Goal: Task Accomplishment & Management: Manage account settings

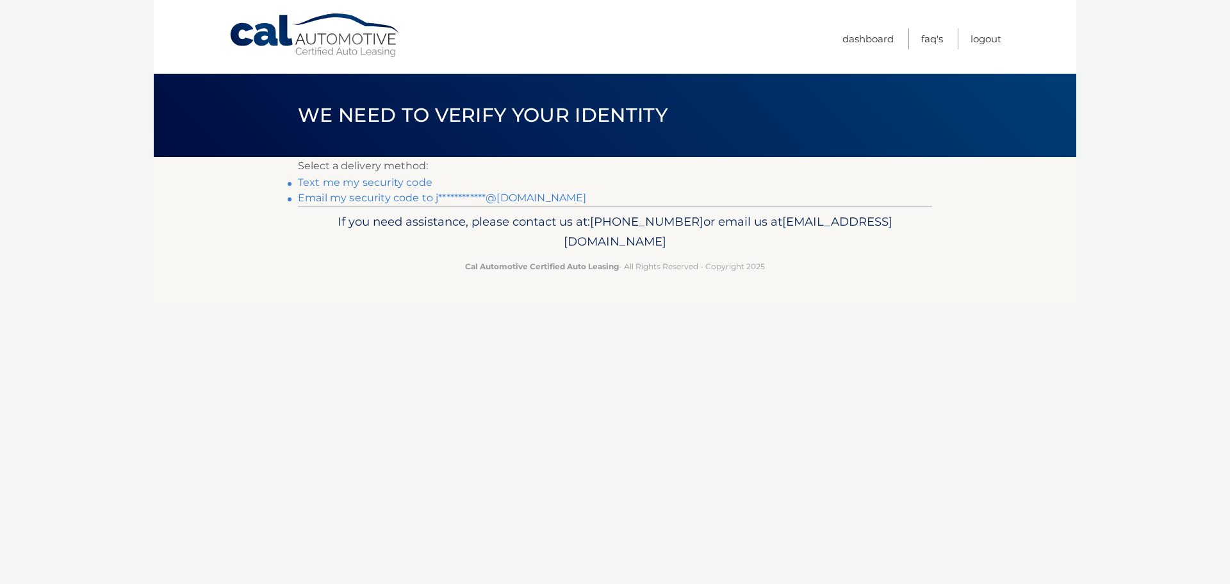
click at [372, 188] on link "Text me my security code" at bounding box center [365, 182] width 135 height 12
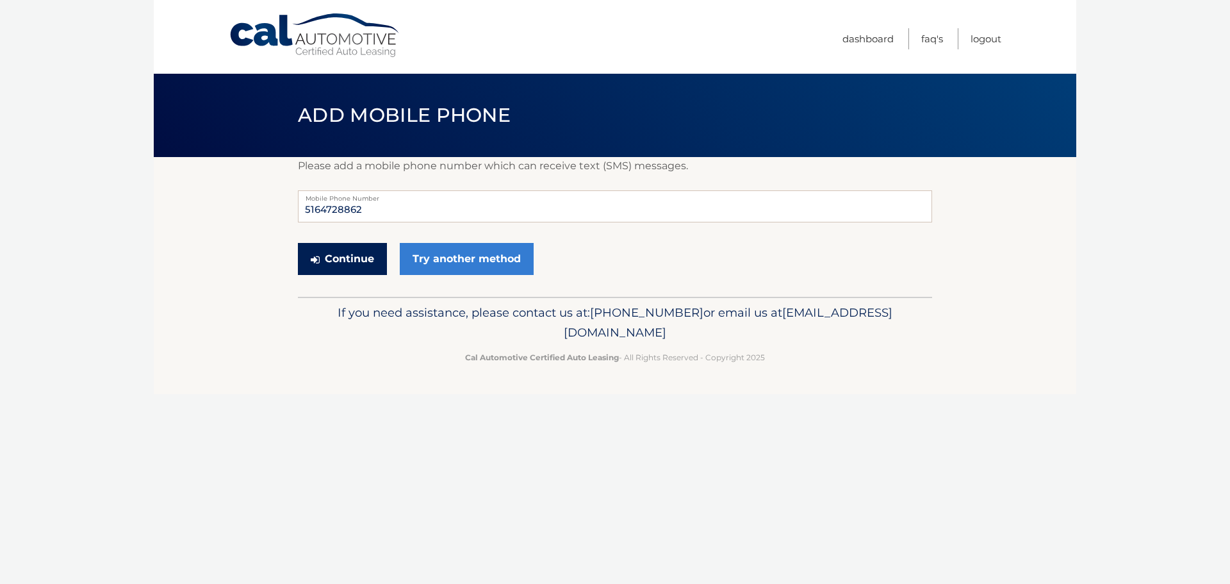
click at [354, 262] on button "Continue" at bounding box center [342, 259] width 89 height 32
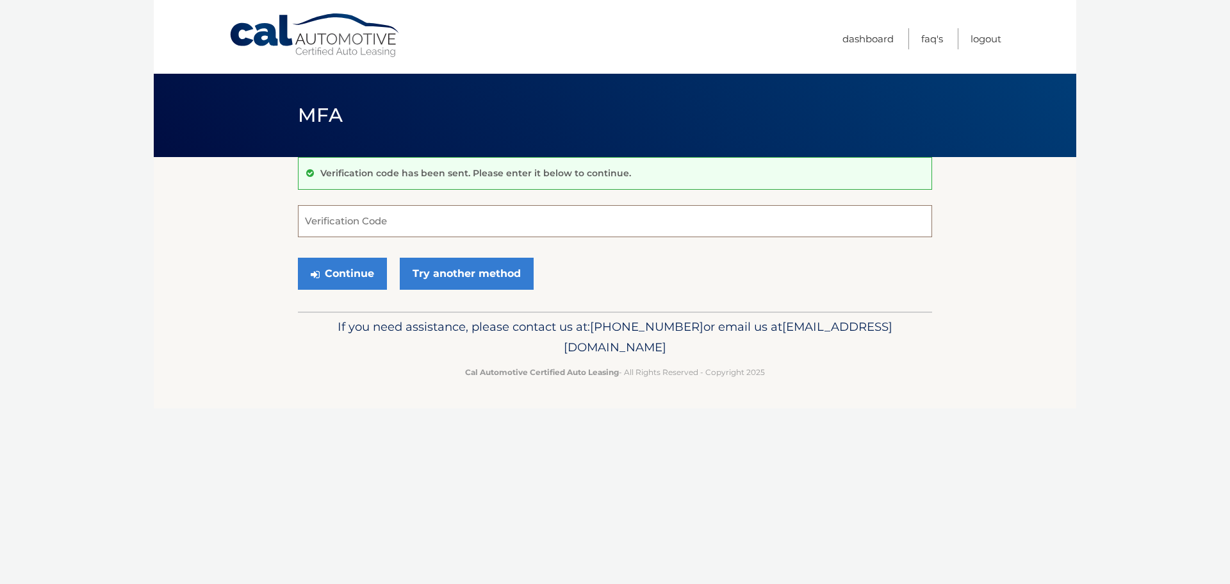
click at [377, 230] on input "Verification Code" at bounding box center [615, 221] width 634 height 32
type input "388789"
click at [329, 266] on button "Continue" at bounding box center [342, 274] width 89 height 32
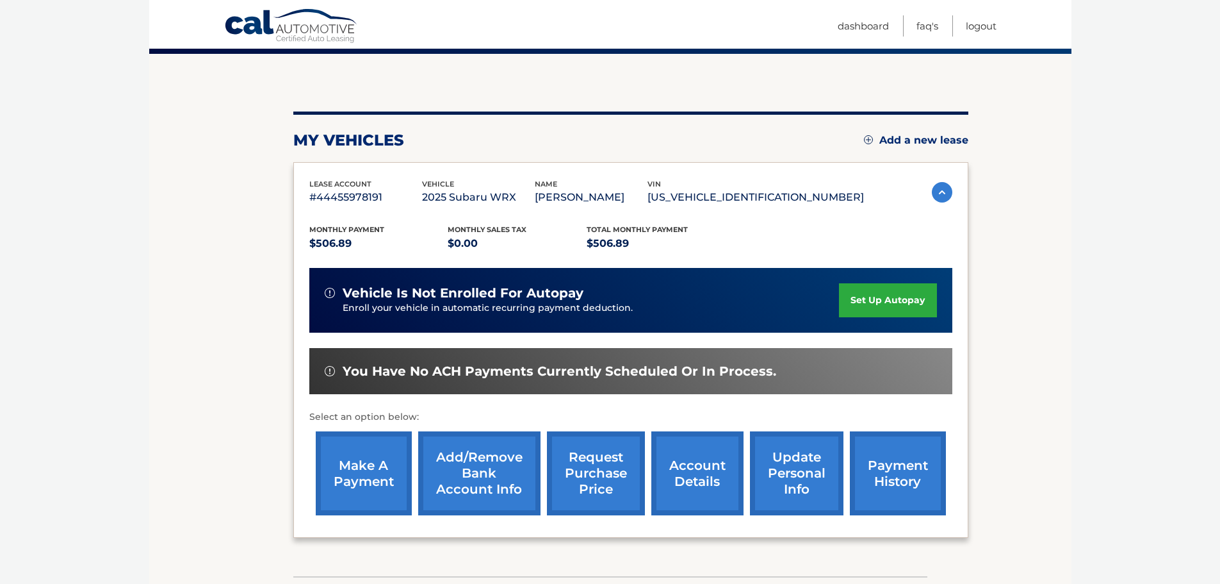
scroll to position [128, 0]
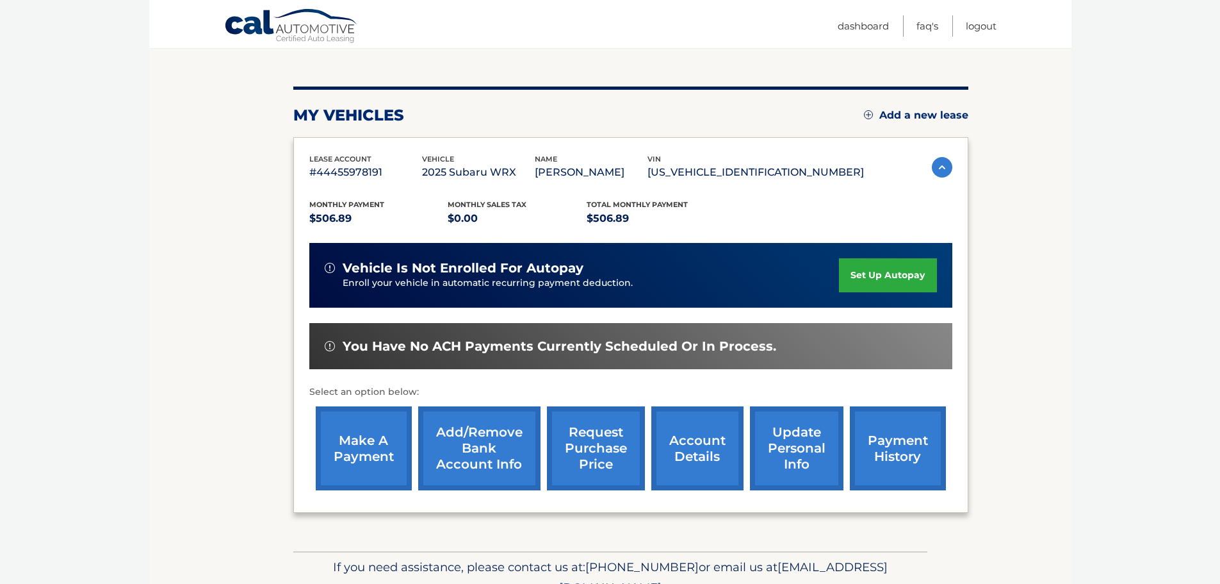
click at [883, 279] on link "set up autopay" at bounding box center [887, 275] width 97 height 34
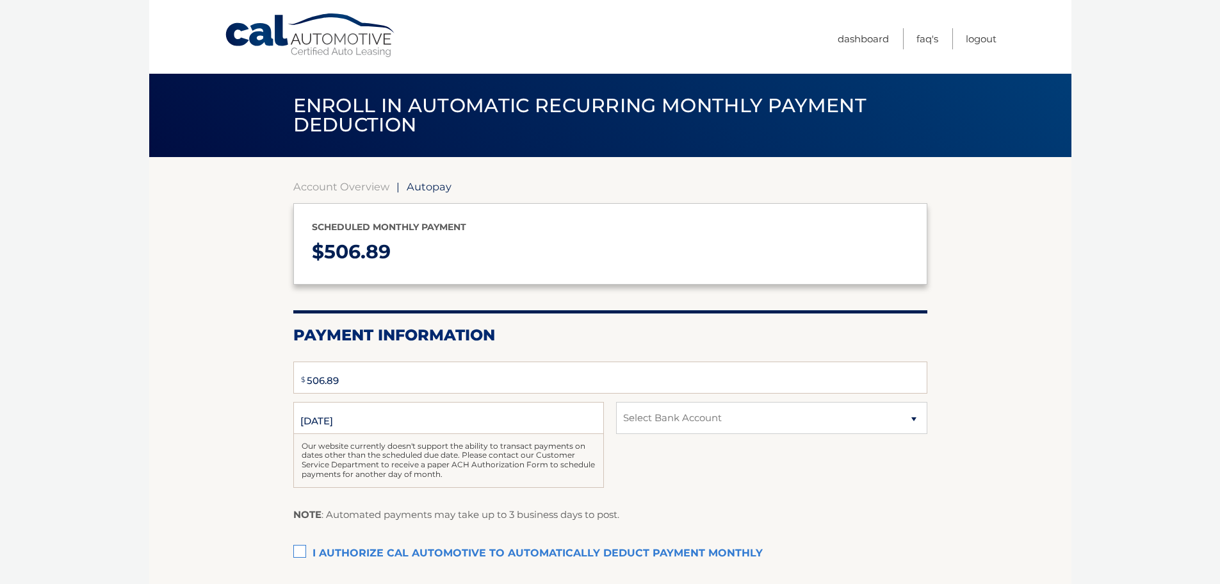
select select "YTkyZWMyZjEtYjQ2YS00OGFlLWJjZmItNGE1NzI4NGViZWE3"
click at [320, 420] on input "9/24/2025" at bounding box center [448, 418] width 311 height 32
drag, startPoint x: 320, startPoint y: 422, endPoint x: 307, endPoint y: 422, distance: 12.8
click at [309, 422] on input "9/24/2025" at bounding box center [448, 418] width 311 height 32
click at [295, 422] on input "9/24/2025" at bounding box center [448, 418] width 311 height 32
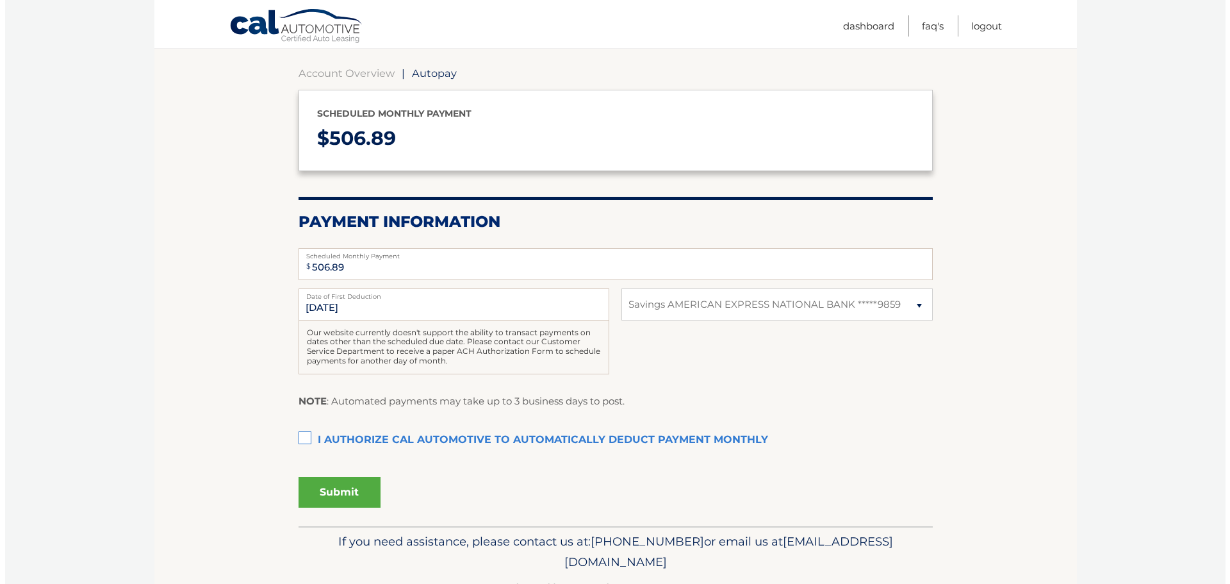
scroll to position [152, 0]
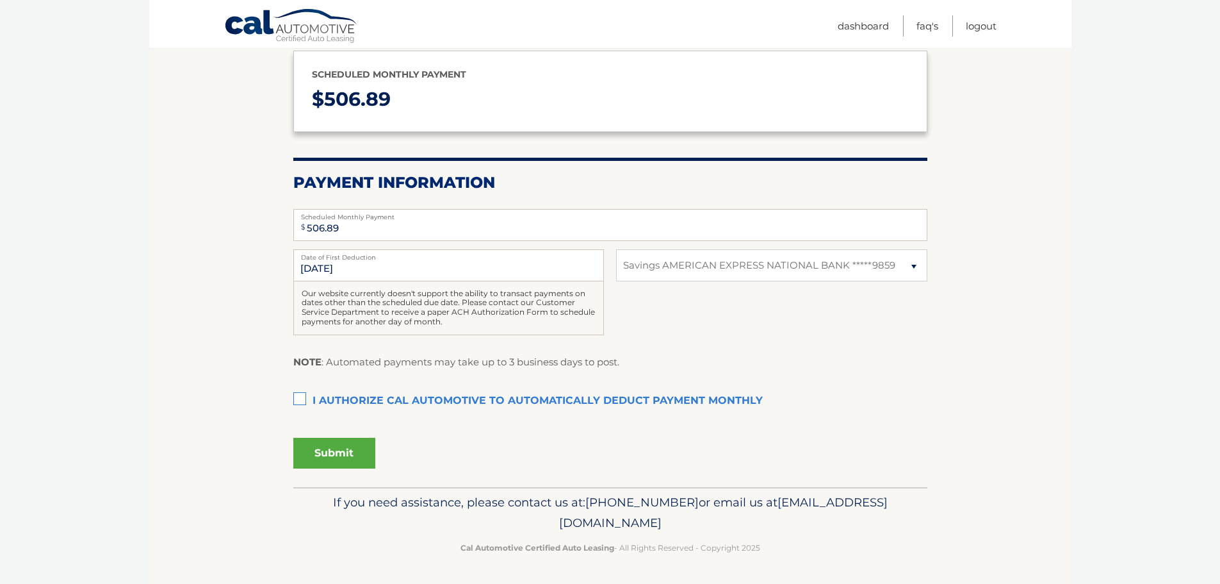
click at [305, 406] on label "I authorize cal automotive to automatically deduct payment monthly This checkbo…" at bounding box center [610, 401] width 634 height 26
click at [0, 0] on input "I authorize cal automotive to automatically deduct payment monthly This checkbo…" at bounding box center [0, 0] width 0 height 0
click at [324, 456] on button "Submit" at bounding box center [334, 453] width 82 height 31
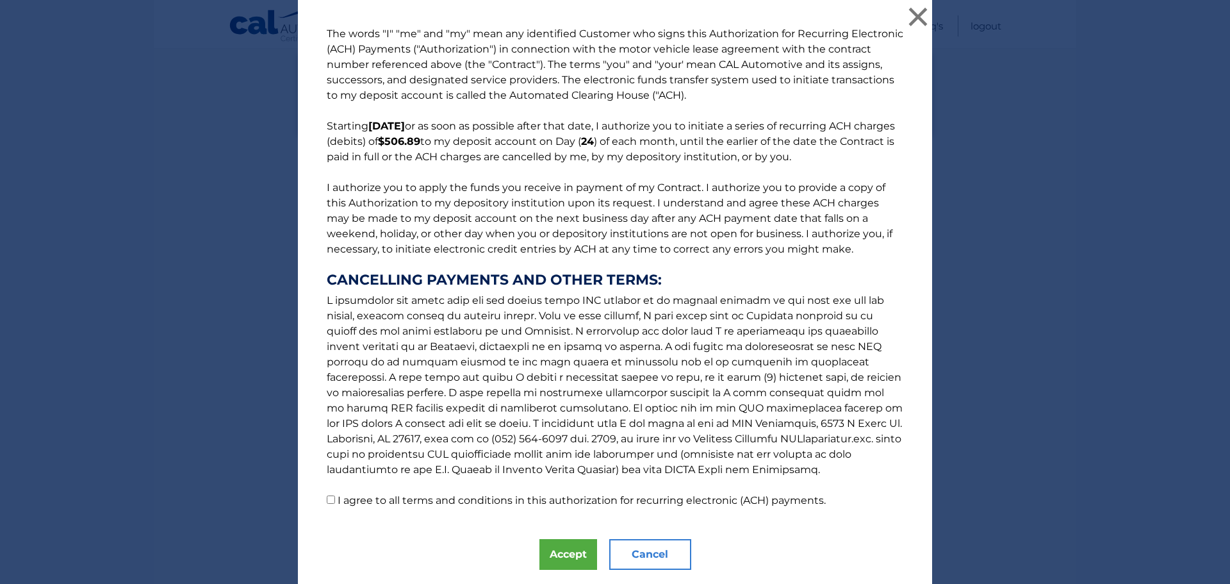
click at [488, 512] on div "The words "I" "me" and "my" mean any identified Customer who signs this Authori…" at bounding box center [615, 310] width 634 height 621
click at [498, 497] on label "I agree to all terms and conditions in this authorization for recurring electro…" at bounding box center [582, 500] width 488 height 12
click at [329, 501] on input "I agree to all terms and conditions in this authorization for recurring electro…" at bounding box center [331, 499] width 8 height 8
checkbox input "true"
drag, startPoint x: 525, startPoint y: 551, endPoint x: 541, endPoint y: 552, distance: 15.4
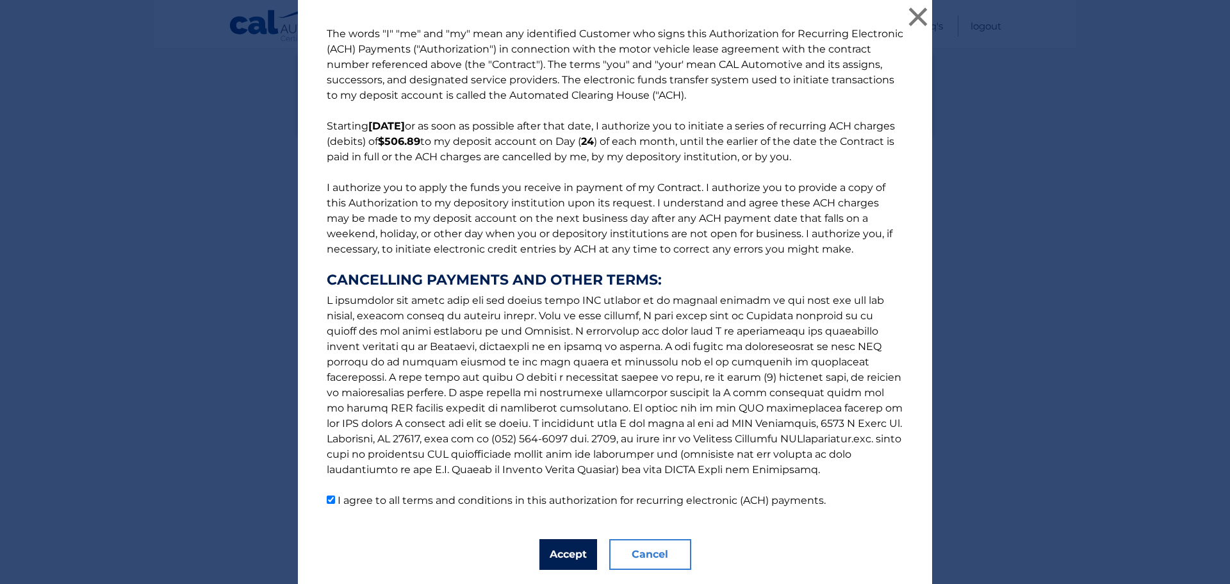
click at [539, 552] on div "The words "I" "me" and "my" mean any identified Customer who signs this Authori…" at bounding box center [615, 310] width 634 height 621
click at [542, 552] on button "Accept" at bounding box center [568, 554] width 58 height 31
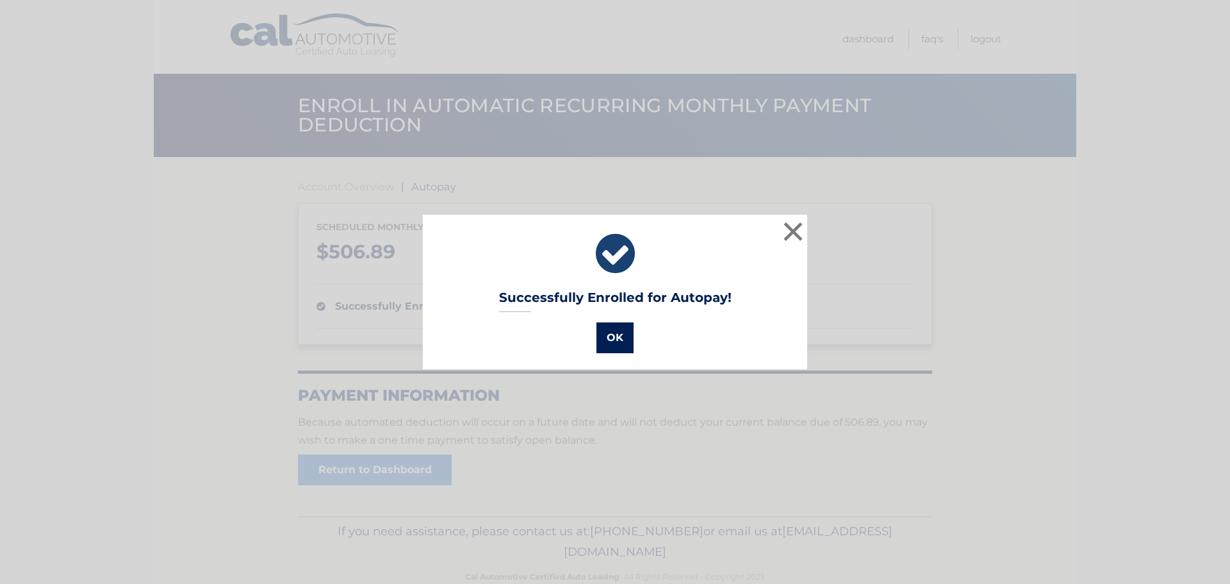
click at [623, 338] on button "OK" at bounding box center [614, 337] width 37 height 31
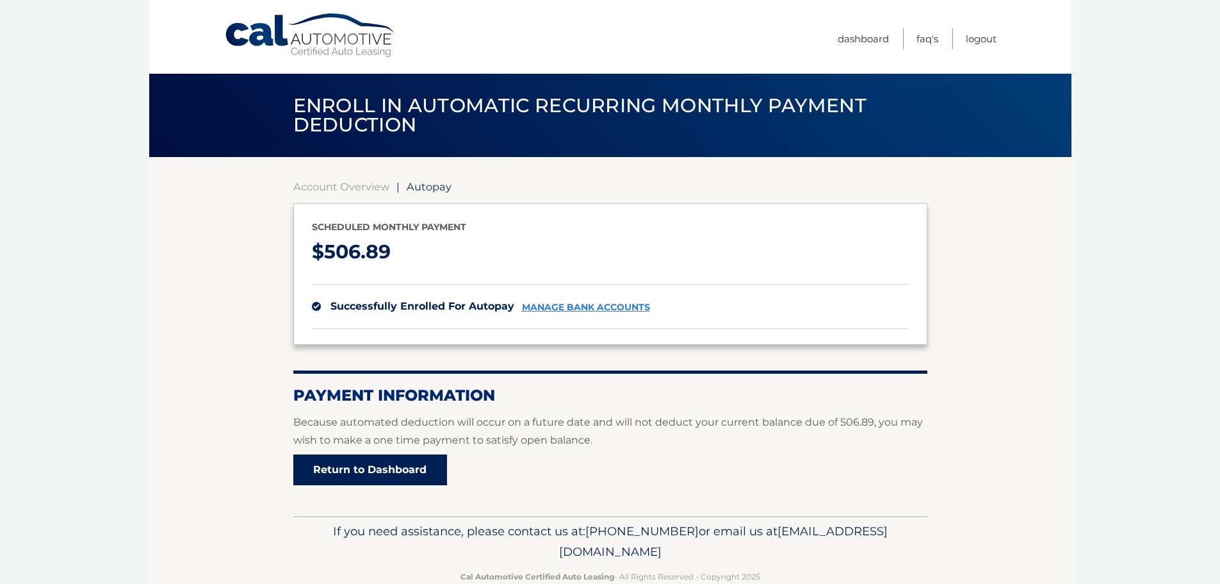
click at [406, 481] on link "Return to Dashboard" at bounding box center [370, 469] width 154 height 31
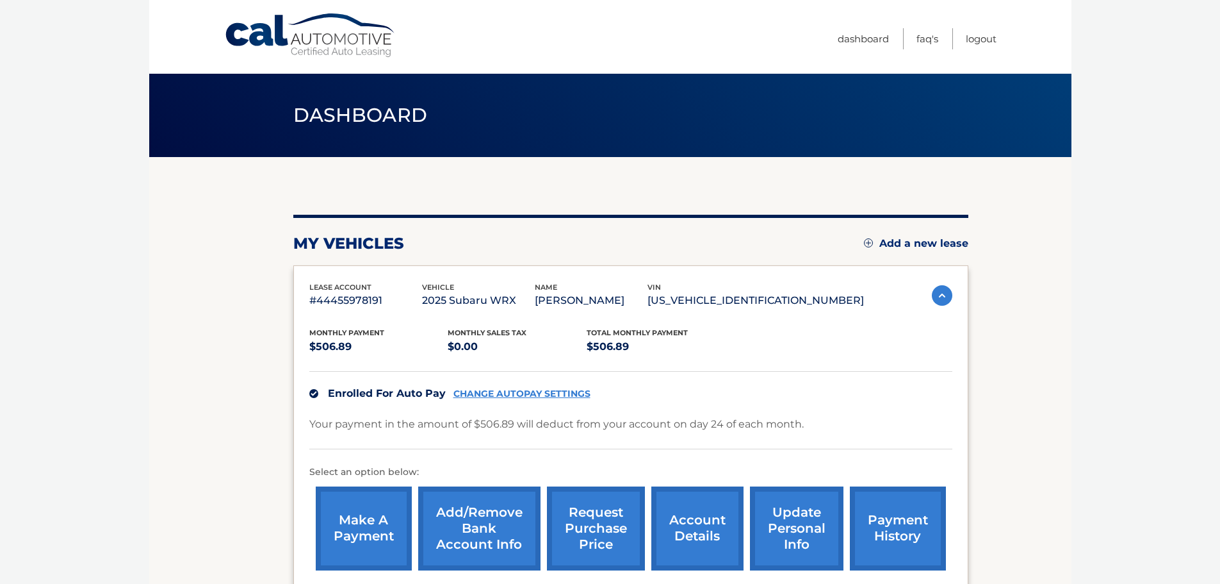
click at [365, 517] on link "make a payment" at bounding box center [364, 528] width 96 height 84
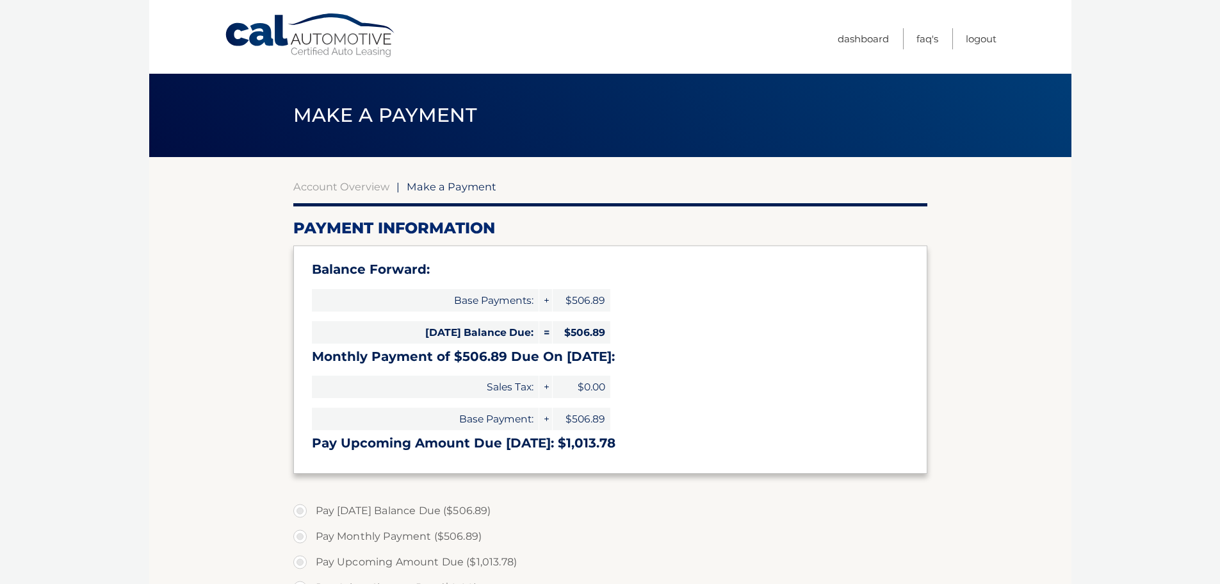
select select "YTkyZWMyZjEtYjQ2YS00OGFlLWJjZmItNGE1NzI4NGViZWE3"
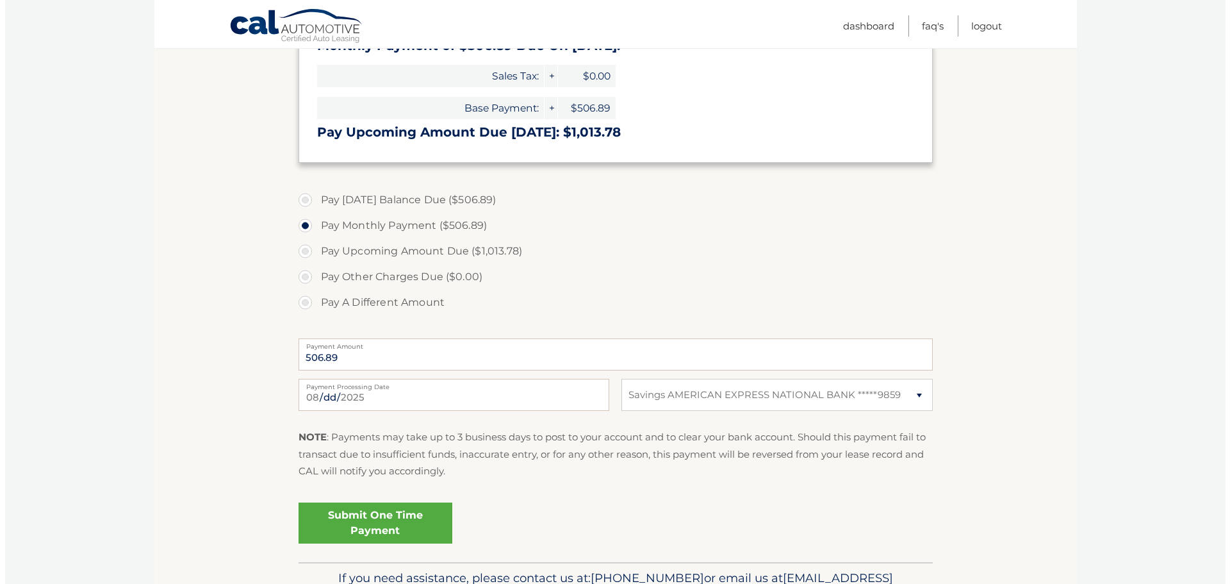
scroll to position [320, 0]
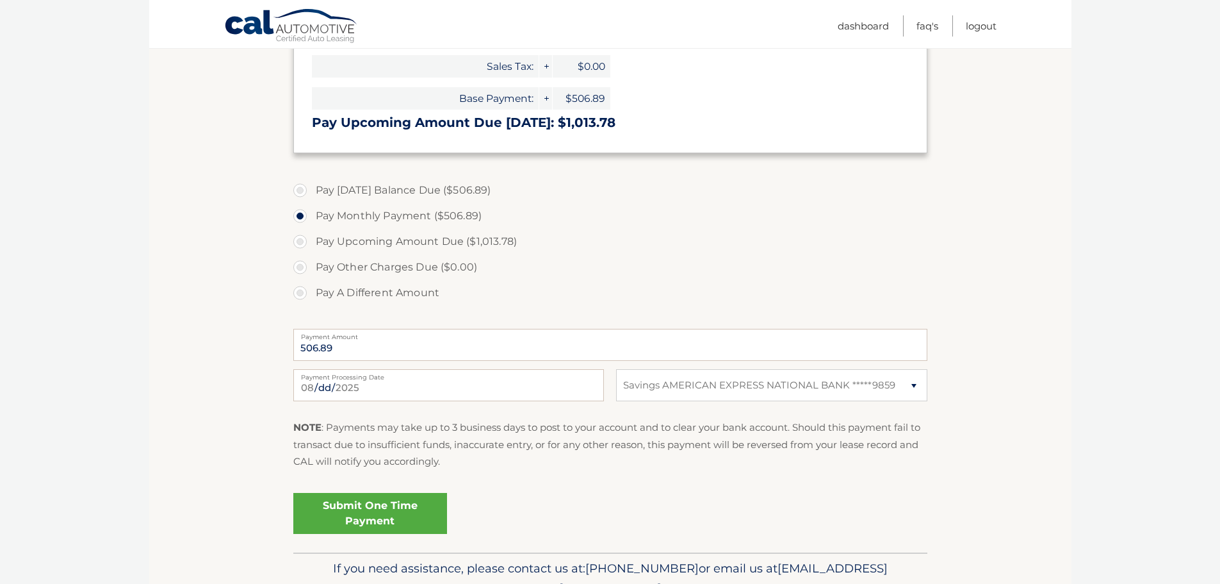
click at [385, 512] on link "Submit One Time Payment" at bounding box center [370, 513] width 154 height 41
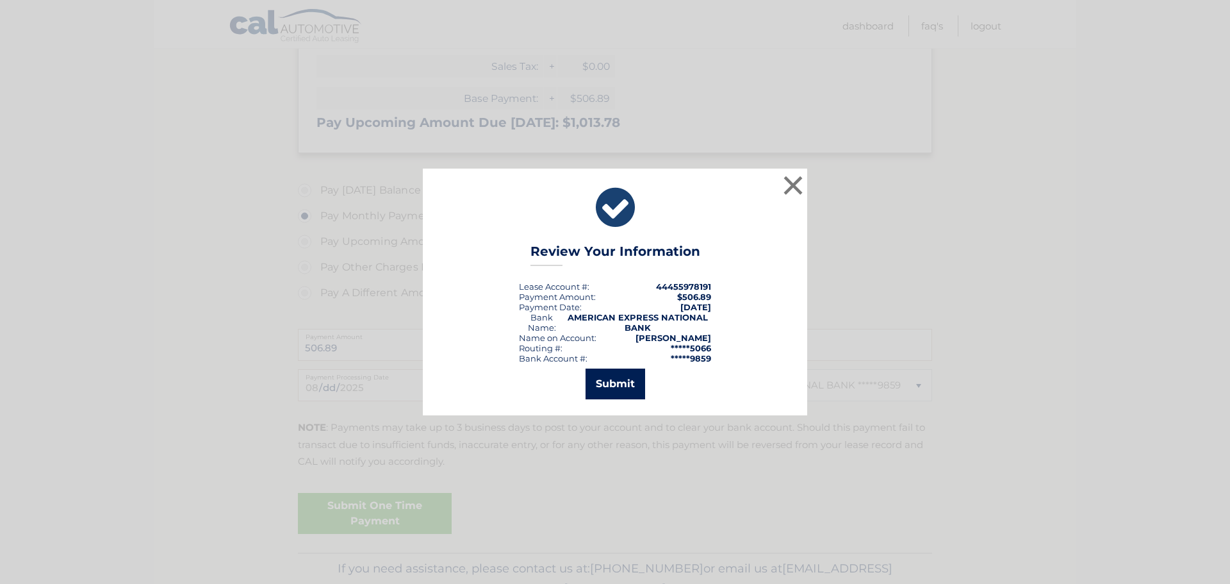
click at [612, 382] on button "Submit" at bounding box center [616, 383] width 60 height 31
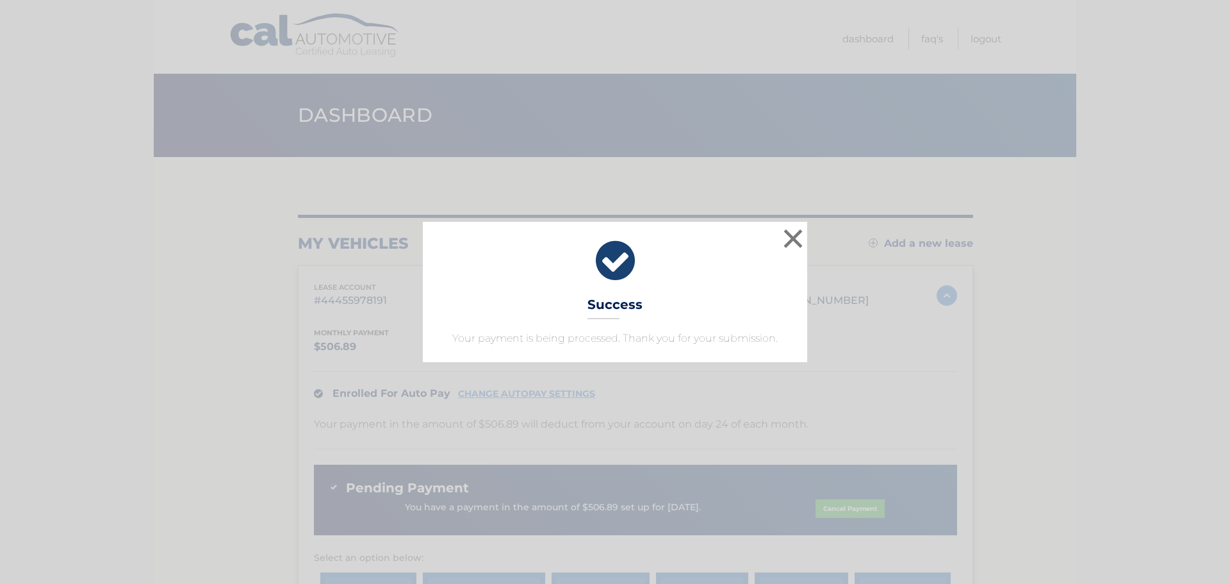
click at [808, 233] on div "× Success Your payment is being processed. Thank you for your submission." at bounding box center [615, 292] width 1220 height 140
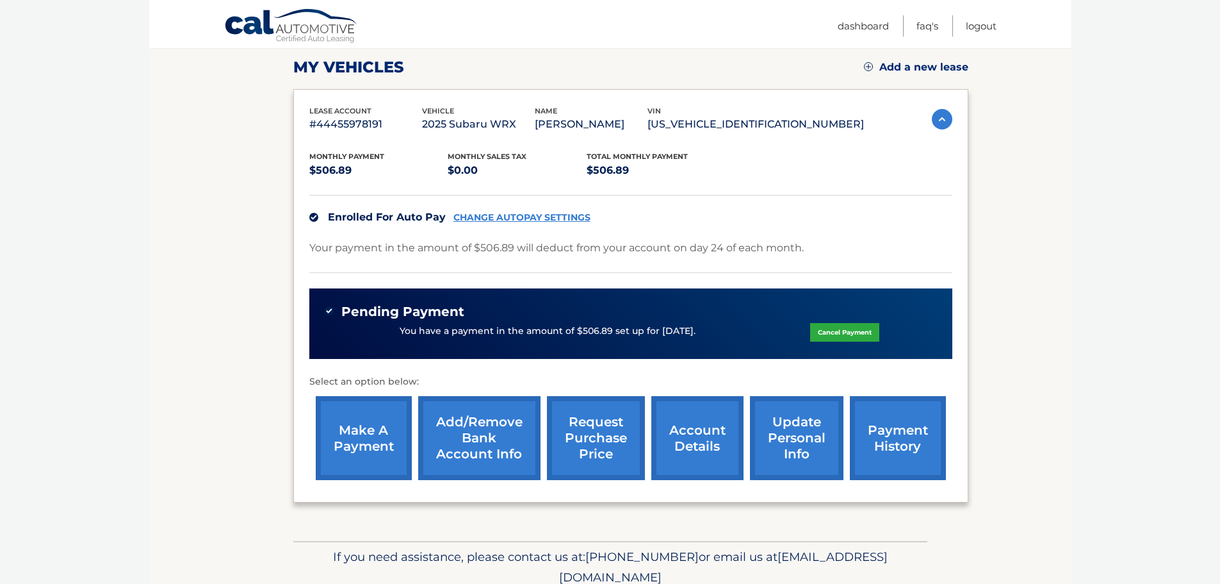
scroll to position [231, 0]
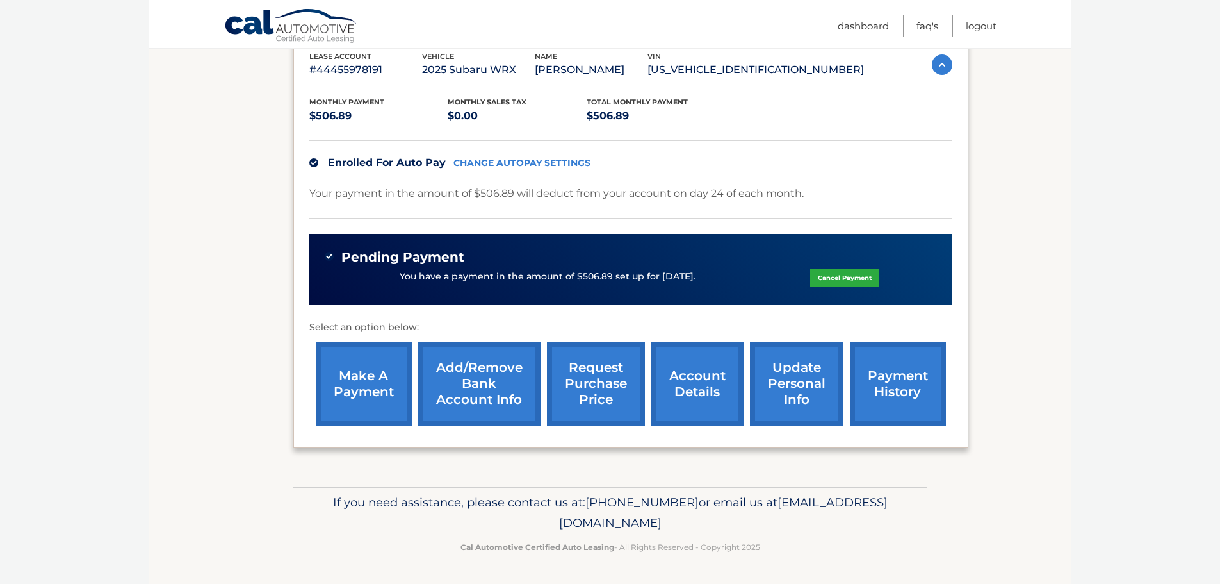
click at [703, 411] on link "account details" at bounding box center [698, 383] width 92 height 84
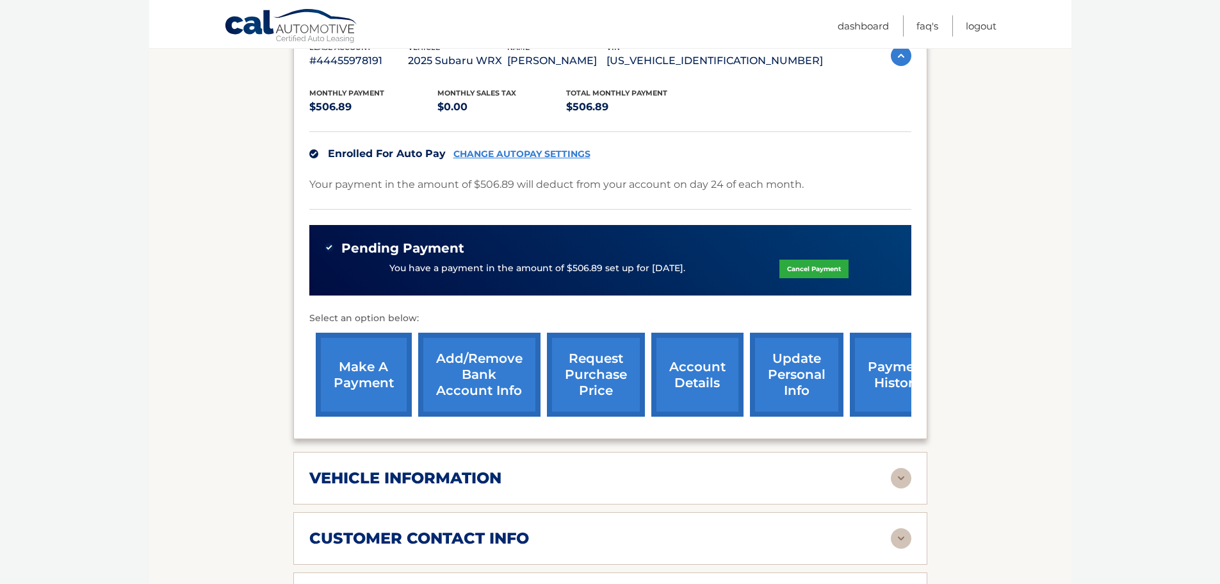
scroll to position [577, 0]
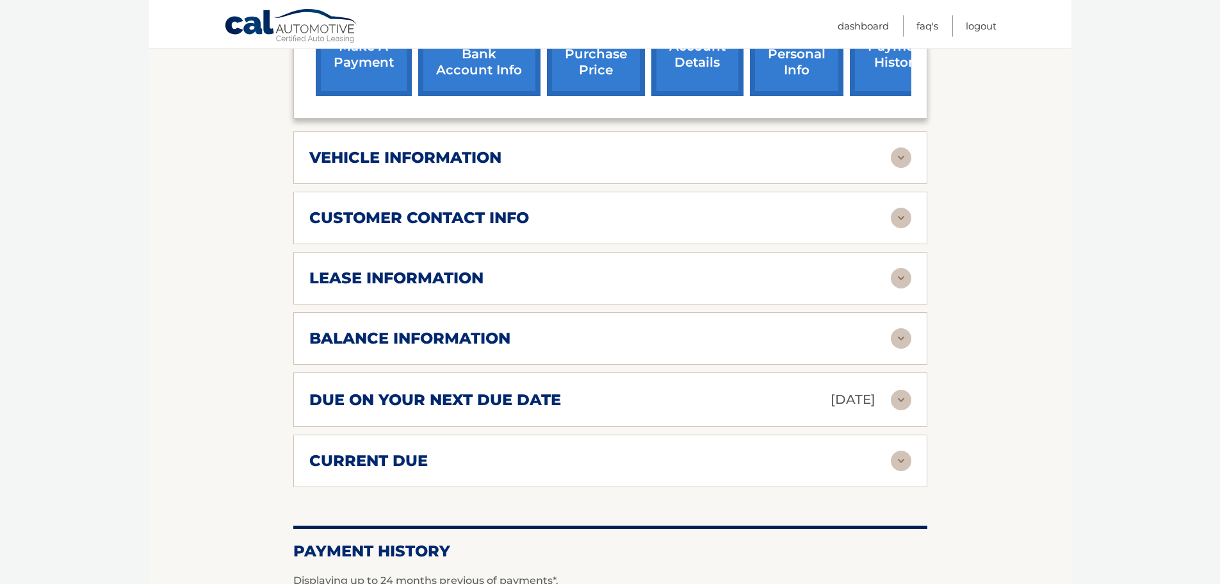
click at [406, 388] on div "due on your next due date [DATE] Late Charges $0.00 Miscellaneous Charges $0.00…" at bounding box center [610, 399] width 634 height 54
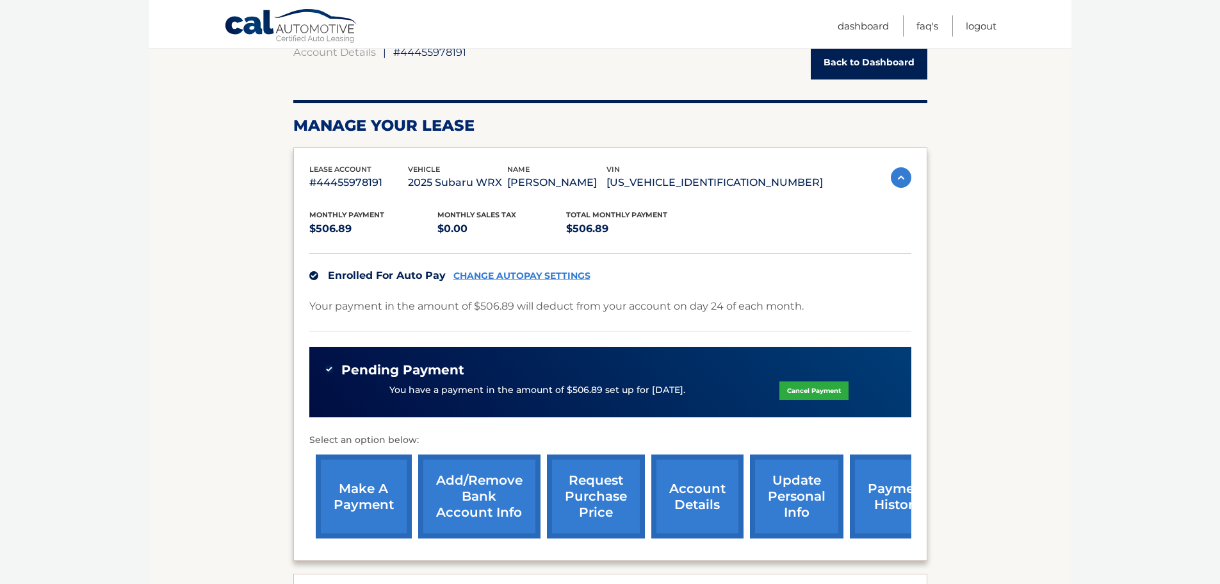
scroll to position [0, 0]
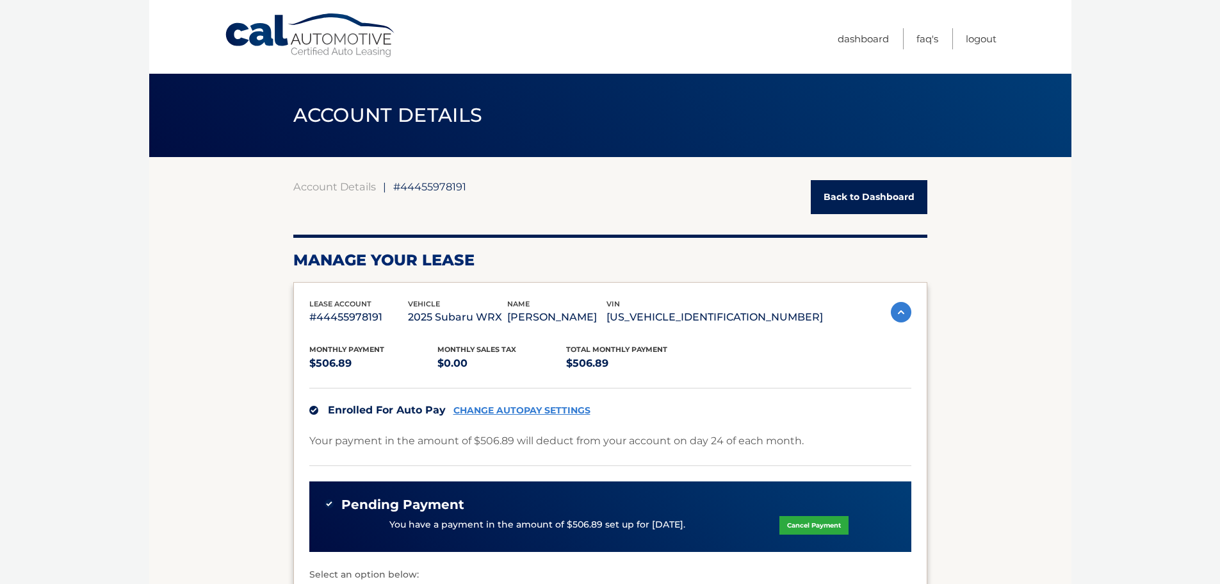
click at [279, 30] on link "Cal Automotive" at bounding box center [310, 35] width 173 height 45
